Goal: Task Accomplishment & Management: Use online tool/utility

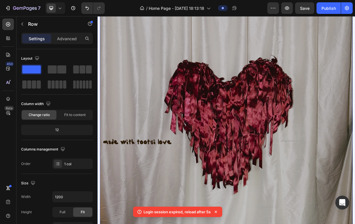
scroll to position [87, 0]
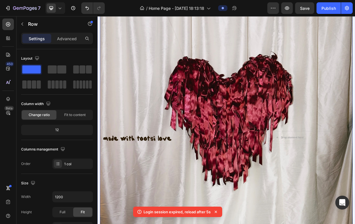
click at [174, 191] on div "made with tootsi love Heading made with tootsi love Heading Drop element here" at bounding box center [272, 187] width 342 height 51
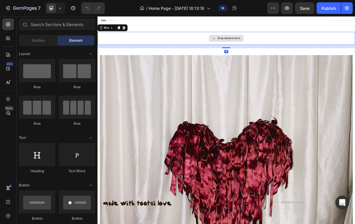
click at [138, 40] on div "Drop element here" at bounding box center [272, 45] width 348 height 17
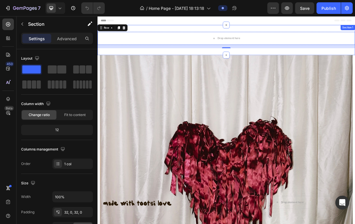
click at [177, 28] on div "Drop element here Row 16 Section 1" at bounding box center [272, 48] width 348 height 41
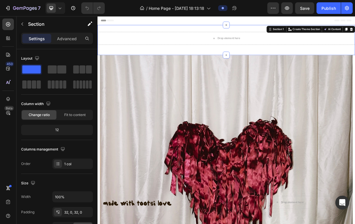
click at [177, 35] on div "Drop element here Row Section 1 You can create reusable sections Create Theme S…" at bounding box center [272, 48] width 348 height 41
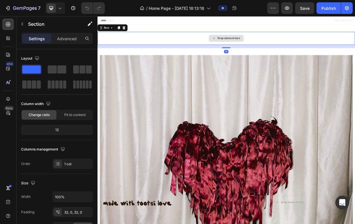
click at [178, 45] on div "Drop element here" at bounding box center [272, 45] width 348 height 17
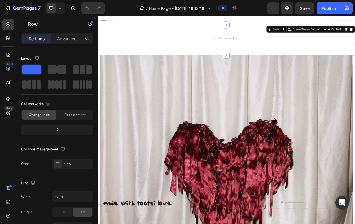
click at [183, 60] on div "Drop element here Row Section 1 You can create reusable sections Create Theme S…" at bounding box center [272, 48] width 348 height 41
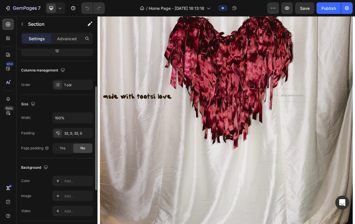
scroll to position [76, 0]
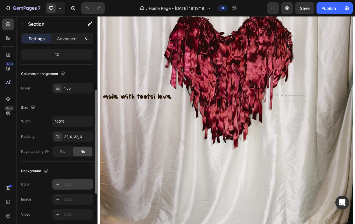
click at [69, 187] on div "Add..." at bounding box center [72, 184] width 41 height 10
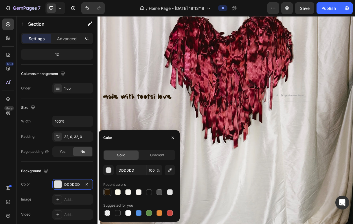
click at [106, 192] on div at bounding box center [108, 192] width 6 height 6
type input "291906"
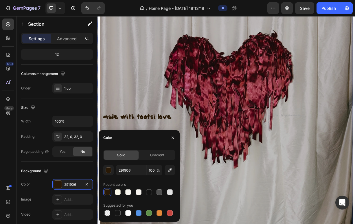
scroll to position [0, 0]
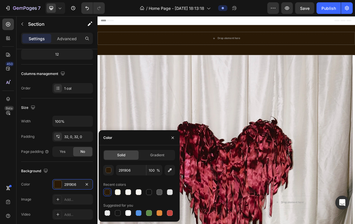
click at [251, 25] on div "Header" at bounding box center [271, 22] width 338 height 12
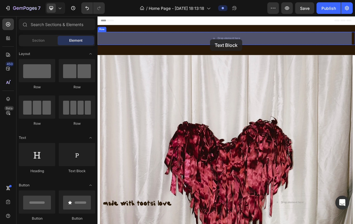
drag, startPoint x: 178, startPoint y: 171, endPoint x: 249, endPoint y: 48, distance: 142.6
drag, startPoint x: 140, startPoint y: 168, endPoint x: 210, endPoint y: 44, distance: 142.6
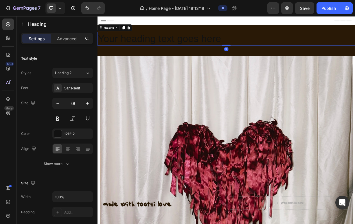
click at [210, 44] on h2 "Your heading text goes here" at bounding box center [272, 46] width 348 height 19
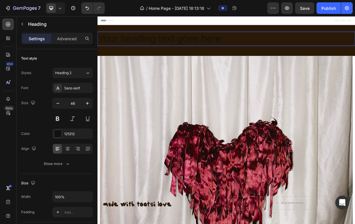
click at [210, 44] on p "Your heading text goes here" at bounding box center [271, 46] width 346 height 17
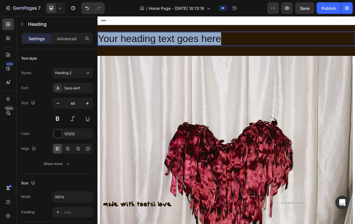
click at [210, 44] on p "Your heading text goes here" at bounding box center [271, 46] width 346 height 17
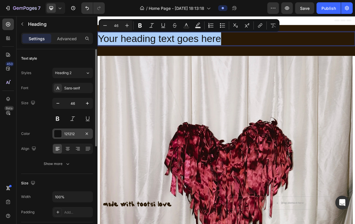
click at [57, 138] on div "121212" at bounding box center [72, 134] width 41 height 10
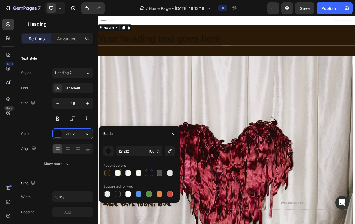
click at [117, 174] on div at bounding box center [118, 173] width 6 height 6
type input "FCF9EA"
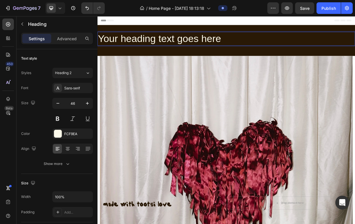
click at [178, 50] on p "Your heading text goes here" at bounding box center [271, 46] width 346 height 17
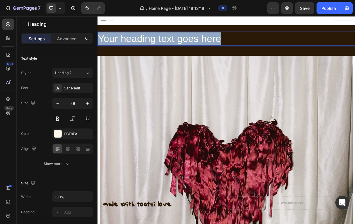
click at [178, 50] on p "Your heading text goes here" at bounding box center [271, 46] width 346 height 17
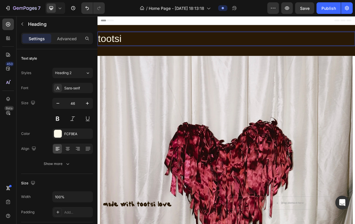
click at [178, 50] on p "tootsi" at bounding box center [271, 46] width 346 height 17
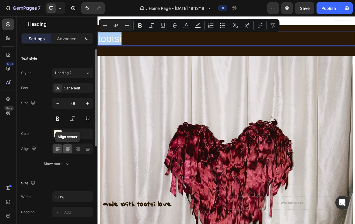
click at [66, 144] on div at bounding box center [67, 148] width 9 height 9
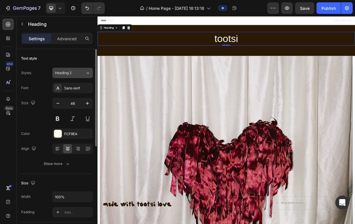
click at [71, 72] on span "Heading 2" at bounding box center [63, 72] width 17 height 5
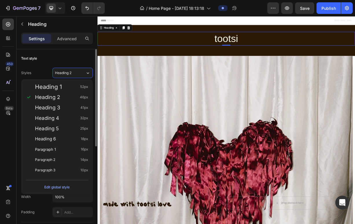
click at [74, 59] on div "Text style" at bounding box center [57, 58] width 72 height 9
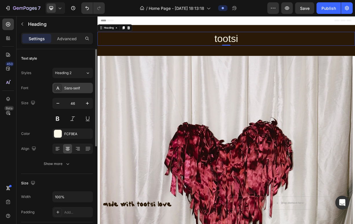
click at [71, 91] on div "Sans-serif" at bounding box center [72, 88] width 41 height 10
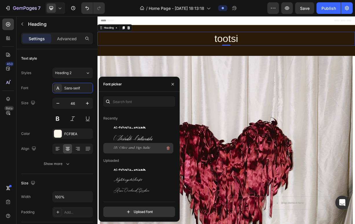
scroll to position [11, 0]
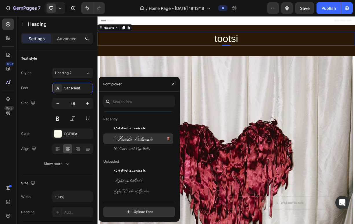
click at [147, 197] on div "Desirable Calligraphy" at bounding box center [138, 202] width 70 height 10
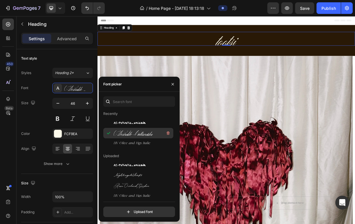
scroll to position [17, 0]
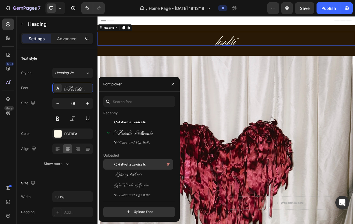
click at [143, 165] on span "AC-Pathetic_unicode" at bounding box center [130, 164] width 32 height 5
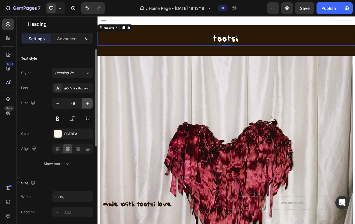
click at [88, 103] on icon "button" at bounding box center [87, 103] width 3 height 3
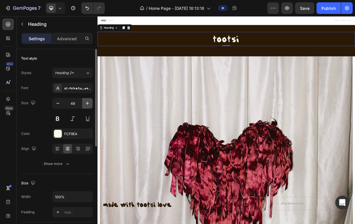
click at [88, 103] on icon "button" at bounding box center [87, 103] width 3 height 3
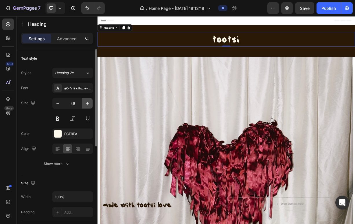
click at [88, 103] on icon "button" at bounding box center [87, 103] width 3 height 3
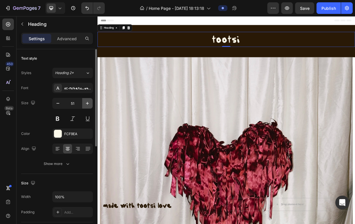
click at [88, 103] on icon "button" at bounding box center [87, 103] width 3 height 3
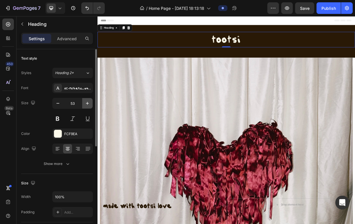
click at [88, 103] on icon "button" at bounding box center [87, 103] width 3 height 3
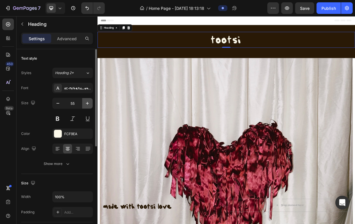
click at [88, 103] on icon "button" at bounding box center [87, 103] width 3 height 3
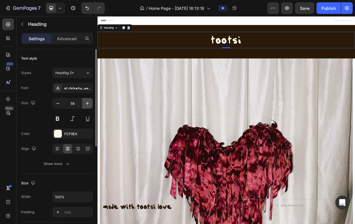
click at [88, 103] on icon "button" at bounding box center [87, 103] width 3 height 3
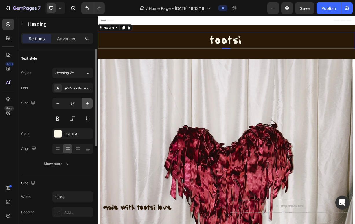
click at [88, 103] on icon "button" at bounding box center [87, 103] width 3 height 3
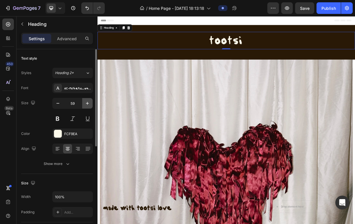
click at [88, 103] on icon "button" at bounding box center [87, 103] width 3 height 3
type input "60"
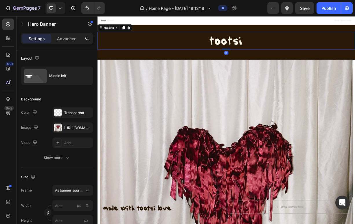
click at [272, 55] on p "tootsi" at bounding box center [271, 49] width 346 height 23
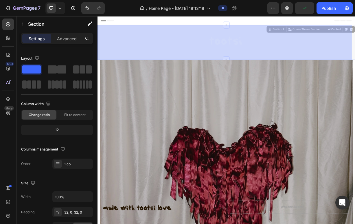
drag, startPoint x: 268, startPoint y: 61, endPoint x: 268, endPoint y: 52, distance: 9.3
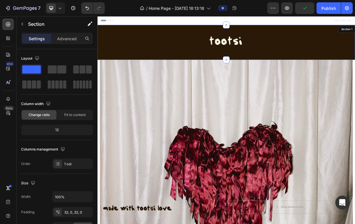
click at [55, 44] on div "Settings Advanced" at bounding box center [57, 41] width 81 height 17
click at [65, 38] on p "Advanced" at bounding box center [67, 39] width 20 height 6
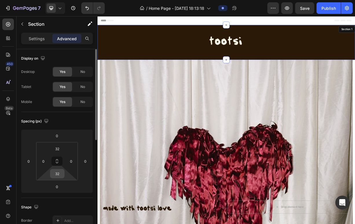
click at [58, 174] on input "32" at bounding box center [58, 173] width 12 height 9
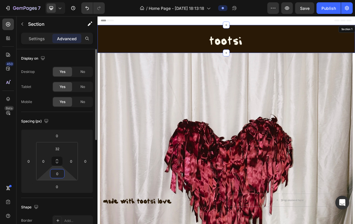
click at [56, 175] on input "0" at bounding box center [58, 173] width 12 height 9
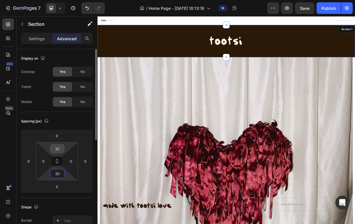
type input "20"
click at [60, 153] on input "32" at bounding box center [58, 149] width 12 height 9
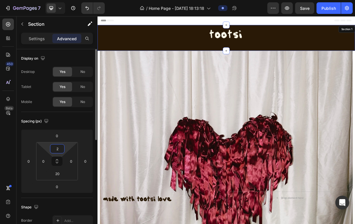
type input "20"
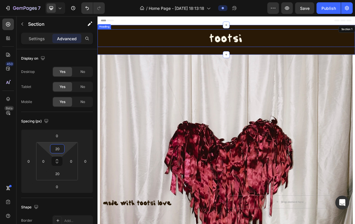
click at [295, 46] on h2 "tootsi" at bounding box center [272, 46] width 348 height 24
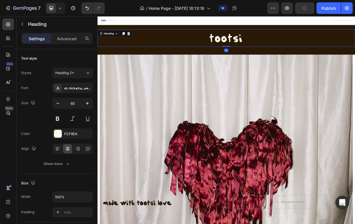
click at [273, 52] on h2 "tootsi" at bounding box center [272, 46] width 348 height 24
click at [273, 52] on p "tootsi" at bounding box center [271, 45] width 346 height 23
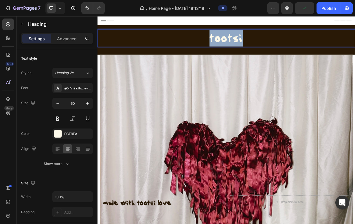
click at [273, 52] on p "tootsi" at bounding box center [271, 45] width 346 height 23
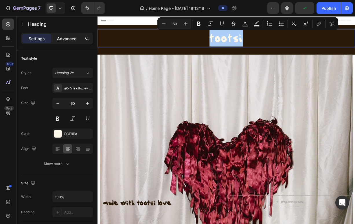
click at [71, 39] on p "Advanced" at bounding box center [67, 39] width 20 height 6
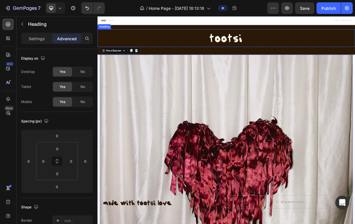
click at [269, 38] on p "tootsi" at bounding box center [271, 45] width 346 height 23
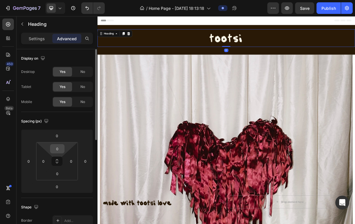
click at [55, 151] on input "0" at bounding box center [58, 149] width 12 height 9
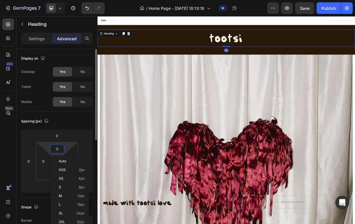
click at [55, 151] on input "0" at bounding box center [58, 149] width 12 height 9
type input "5"
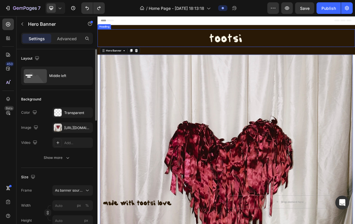
click at [251, 47] on p "tootsi" at bounding box center [271, 45] width 346 height 23
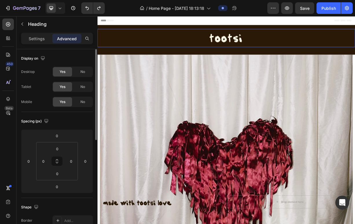
click at [247, 47] on p "tootsi" at bounding box center [271, 45] width 346 height 23
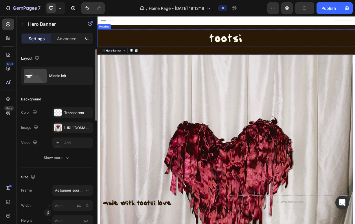
click at [267, 44] on p "tootsi" at bounding box center [271, 45] width 346 height 23
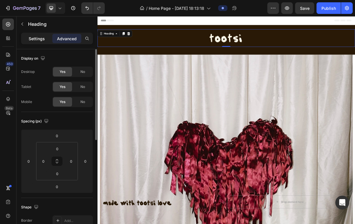
click at [40, 37] on p "Settings" at bounding box center [37, 39] width 16 height 6
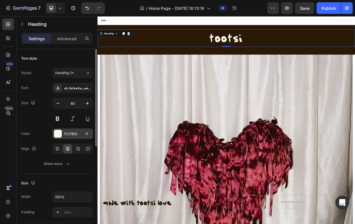
click at [58, 133] on div at bounding box center [58, 134] width 8 height 8
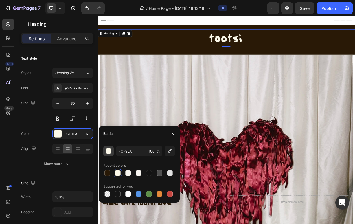
click at [111, 152] on div "button" at bounding box center [109, 152] width 6 height 6
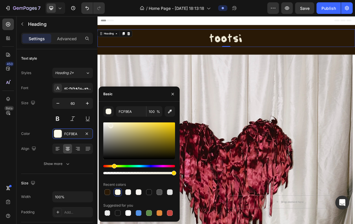
click at [110, 125] on div at bounding box center [111, 126] width 5 height 5
type input "F4F0D9"
drag, startPoint x: 113, startPoint y: 127, endPoint x: 112, endPoint y: 124, distance: 3.1
click at [112, 124] on div at bounding box center [139, 141] width 72 height 37
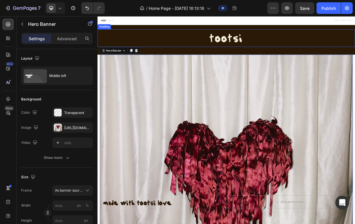
click at [198, 51] on p "tootsi" at bounding box center [271, 45] width 346 height 23
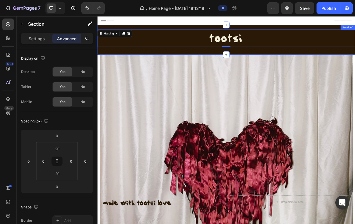
click at [198, 63] on div "tootsi Heading 0 Row Section 1" at bounding box center [272, 48] width 348 height 40
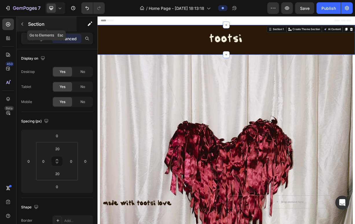
click at [21, 22] on icon "button" at bounding box center [22, 24] width 5 height 5
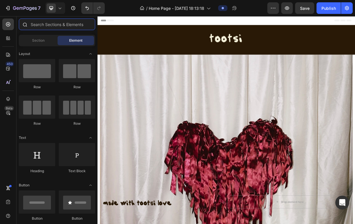
click at [34, 27] on input "text" at bounding box center [57, 25] width 76 height 12
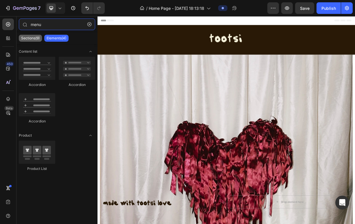
type input "menu"
click at [40, 38] on p "Sections(9)" at bounding box center [30, 38] width 19 height 5
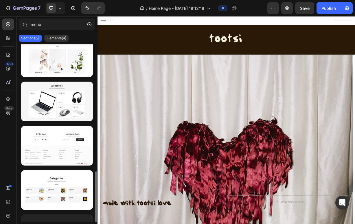
scroll to position [219, 0]
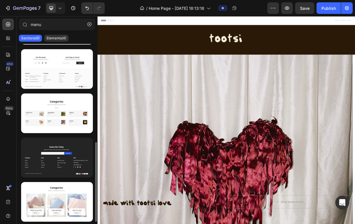
click at [119, 21] on span "Header" at bounding box center [115, 22] width 13 height 6
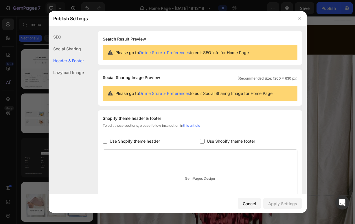
scroll to position [61, 0]
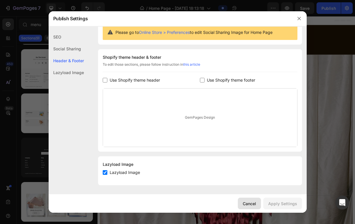
click at [251, 201] on div "Cancel" at bounding box center [249, 204] width 13 height 6
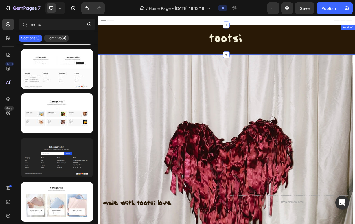
click at [355, 61] on div "tootsi Heading Row" at bounding box center [272, 48] width 348 height 28
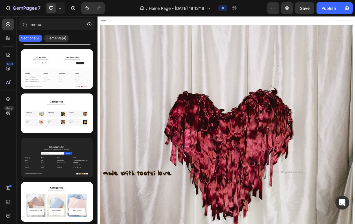
click at [355, 27] on div "Header" at bounding box center [271, 22] width 338 height 12
click at [117, 22] on span "Header" at bounding box center [115, 22] width 13 height 6
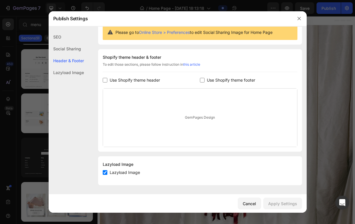
click at [134, 80] on span "Use Shopify theme header" at bounding box center [135, 80] width 50 height 7
checkbox input "true"
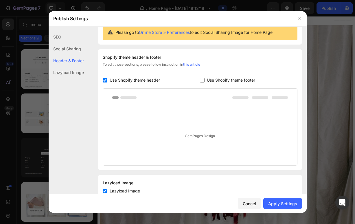
click at [211, 80] on span "Use Shopify theme footer" at bounding box center [231, 80] width 48 height 7
checkbox input "true"
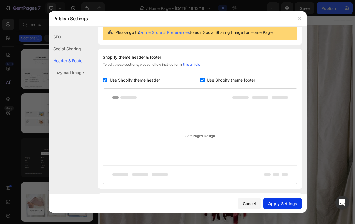
click at [277, 199] on button "Apply Settings" at bounding box center [283, 204] width 39 height 12
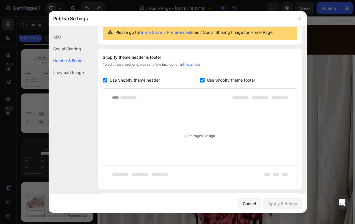
click at [12, 38] on div at bounding box center [177, 112] width 355 height 224
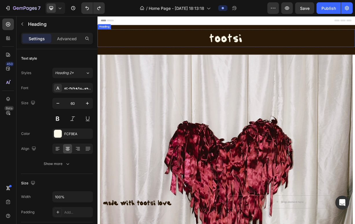
click at [221, 35] on h2 "tootsi" at bounding box center [272, 46] width 348 height 24
click at [141, 39] on icon at bounding box center [140, 40] width 4 height 4
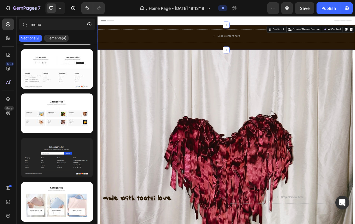
click at [145, 30] on div "Drop element here Row Section 1 You can create reusable sections Create Theme S…" at bounding box center [272, 45] width 348 height 34
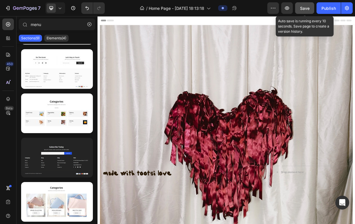
click at [300, 12] on button "Save" at bounding box center [305, 8] width 19 height 12
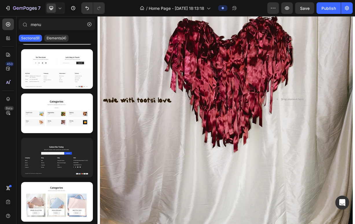
scroll to position [0, 0]
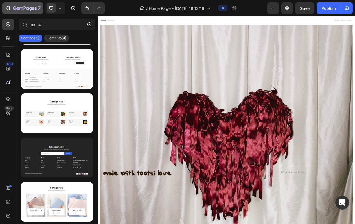
click at [28, 5] on div "7" at bounding box center [27, 8] width 28 height 7
